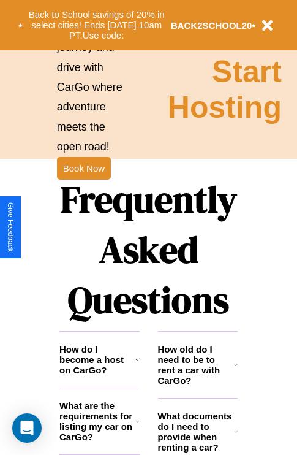
scroll to position [1486, 0]
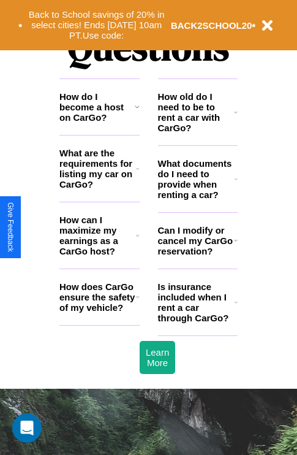
click at [99, 313] on h3 "How does CarGo ensure the safety of my vehicle?" at bounding box center [97, 296] width 77 height 31
click at [197, 132] on h3 "How old do I need to be to rent a car with CarGo?" at bounding box center [196, 112] width 77 height 42
click at [197, 322] on h3 "Is insurance included when I rent a car through CarGo?" at bounding box center [196, 302] width 77 height 42
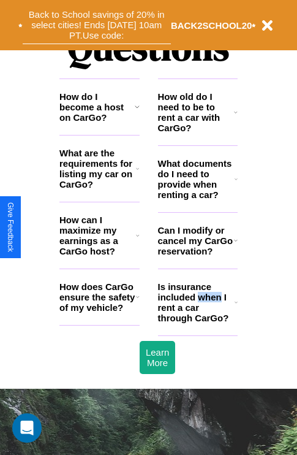
click at [96, 25] on button "Back to School savings of 20% in select cities! Ends [DATE] 10am PT. Use code:" at bounding box center [97, 25] width 148 height 38
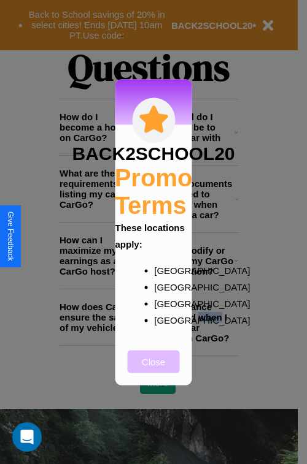
click at [153, 370] on button "Close" at bounding box center [154, 361] width 52 height 23
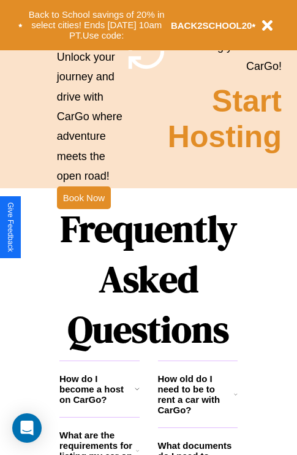
scroll to position [1194, 0]
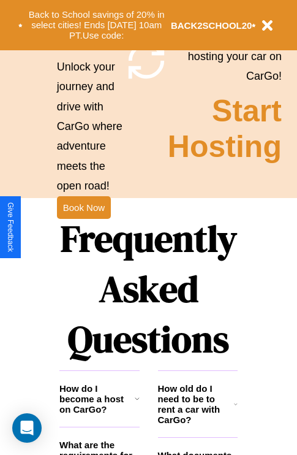
click at [83, 228] on h1 "Frequently Asked Questions" at bounding box center [148, 288] width 178 height 163
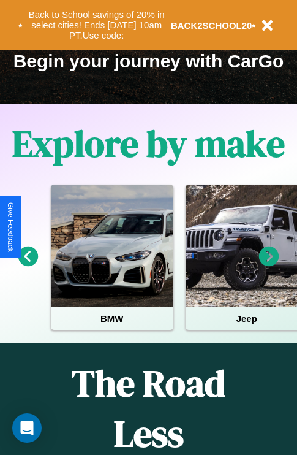
scroll to position [189, 0]
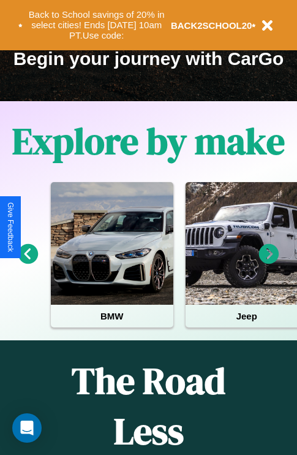
type input "********"
click at [269, 262] on icon at bounding box center [269, 254] width 20 height 20
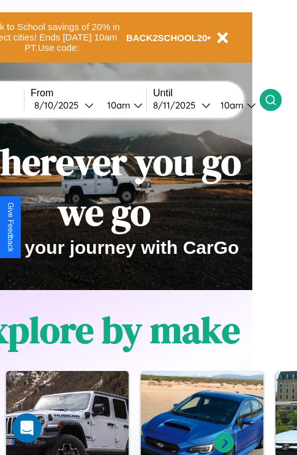
click at [277, 99] on icon at bounding box center [271, 100] width 12 height 12
